Goal: Find specific page/section: Find specific page/section

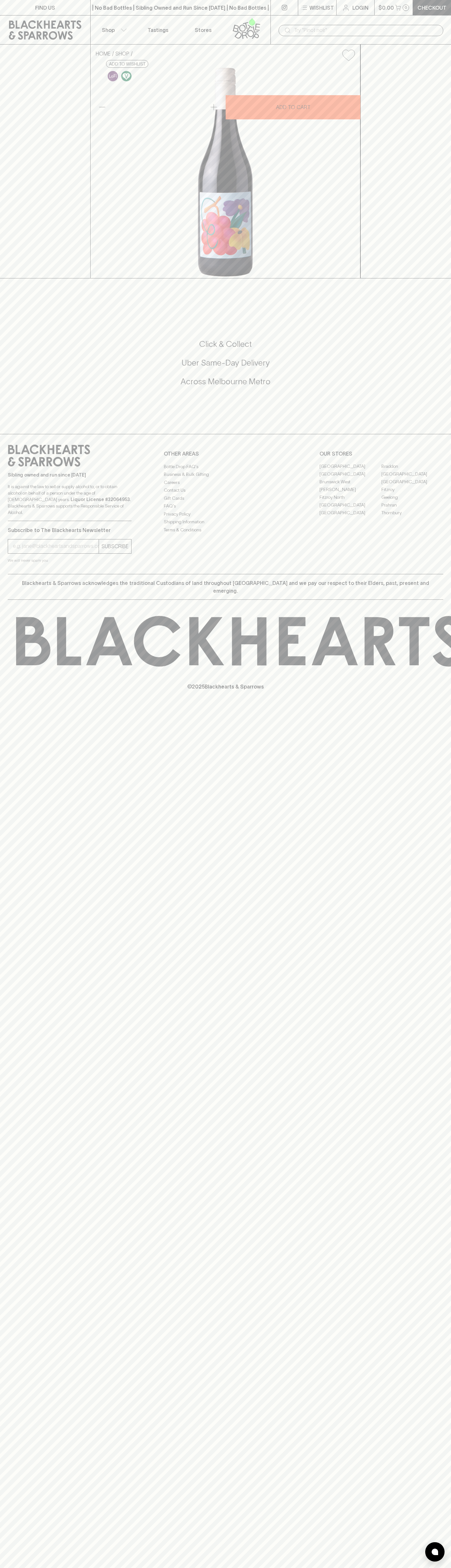
click at [43, 12] on link "FIND US" at bounding box center [45, 8] width 91 height 15
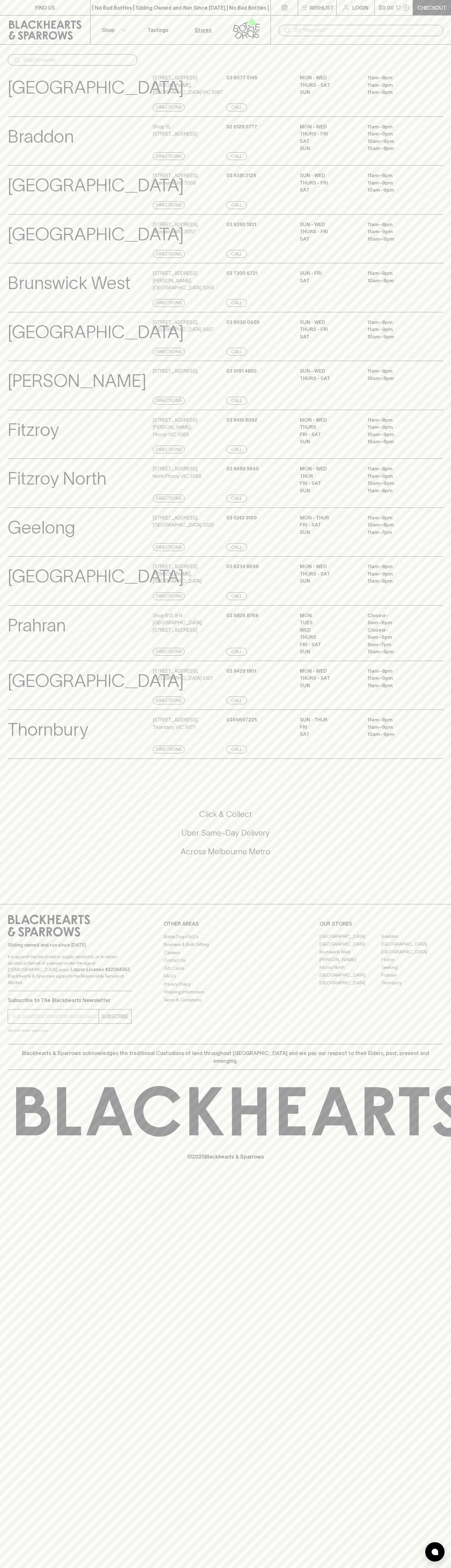
click at [443, 1404] on div "FIND US | No Bad Bottles | Sibling Owned and Run Since [DATE] | No Bad Bottles …" at bounding box center [225, 784] width 451 height 1568
click at [19, 1568] on html "FIND US | No Bad Bottles | Sibling Owned and Run Since [DATE] | No Bad Bottles …" at bounding box center [225, 784] width 451 height 1568
click at [16, 857] on h5 "Across Melbourne Metro" at bounding box center [225, 852] width 436 height 11
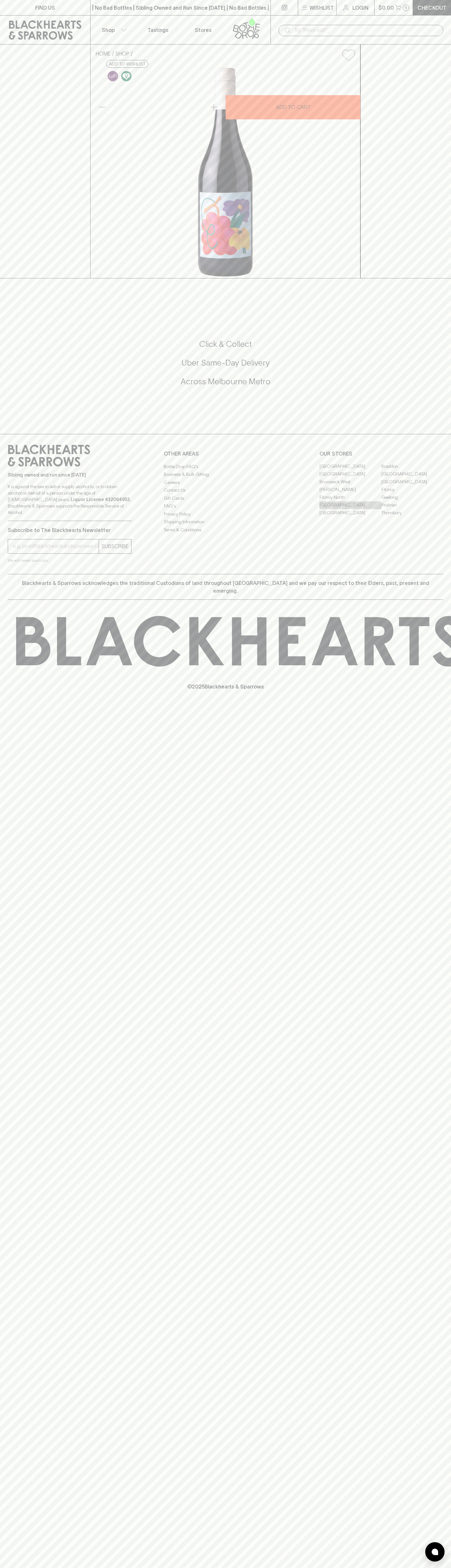
click at [350, 510] on link "[GEOGRAPHIC_DATA]" at bounding box center [350, 506] width 62 height 8
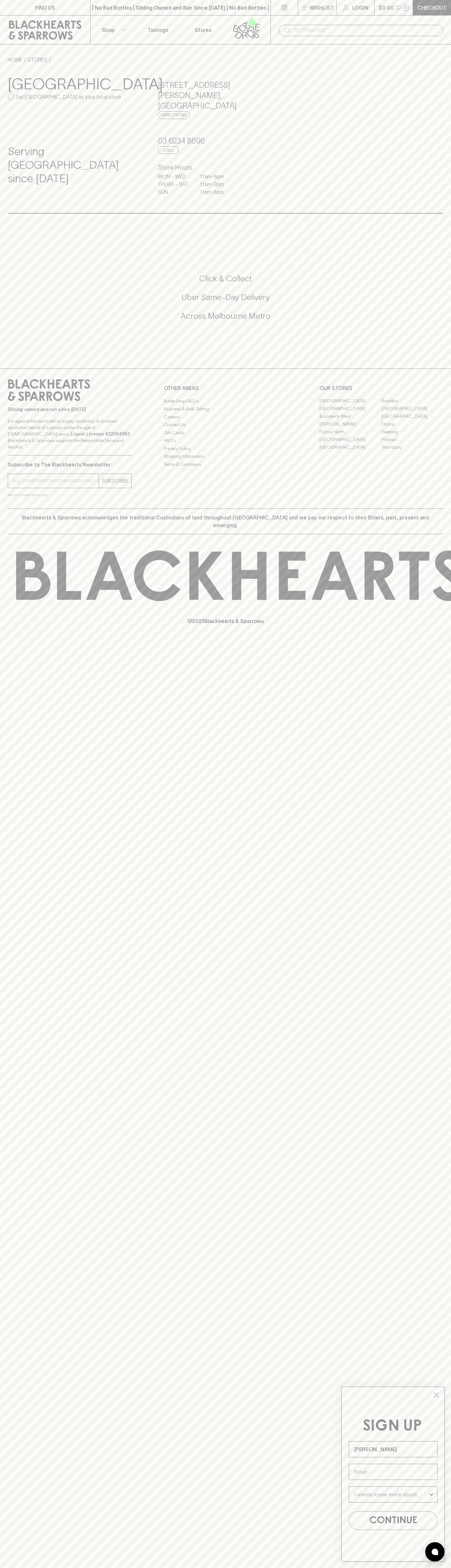
type input "John Smith"
